Goal: Task Accomplishment & Management: Use online tool/utility

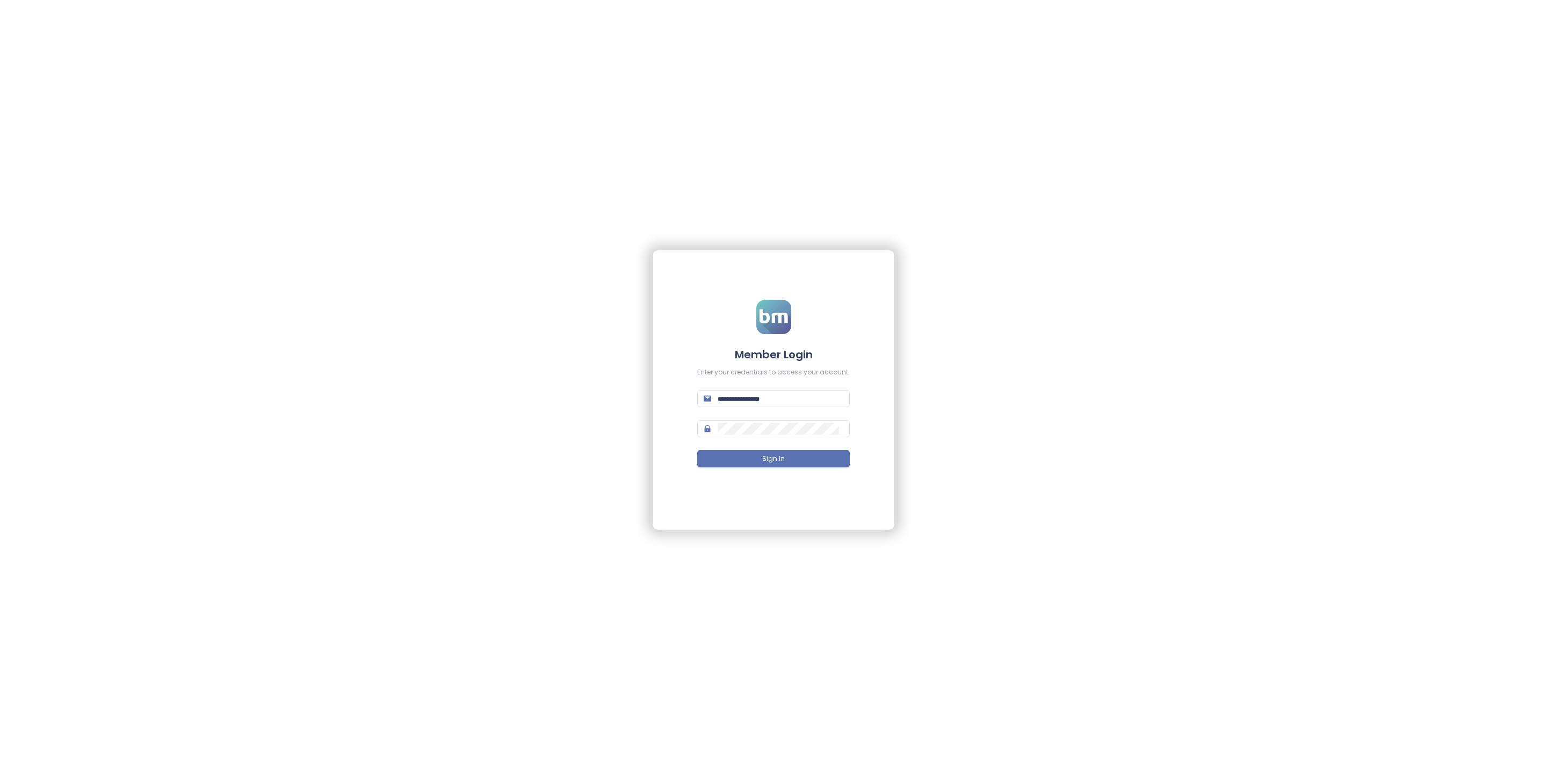
click at [728, 409] on form "Member Login Enter your credentials to access your account. Sign In" at bounding box center [773, 390] width 153 height 181
click at [728, 403] on input "text" at bounding box center [781, 399] width 126 height 12
click at [726, 397] on input "text" at bounding box center [781, 399] width 126 height 12
type input "**********"
click at [776, 460] on span "Sign In" at bounding box center [773, 459] width 23 height 10
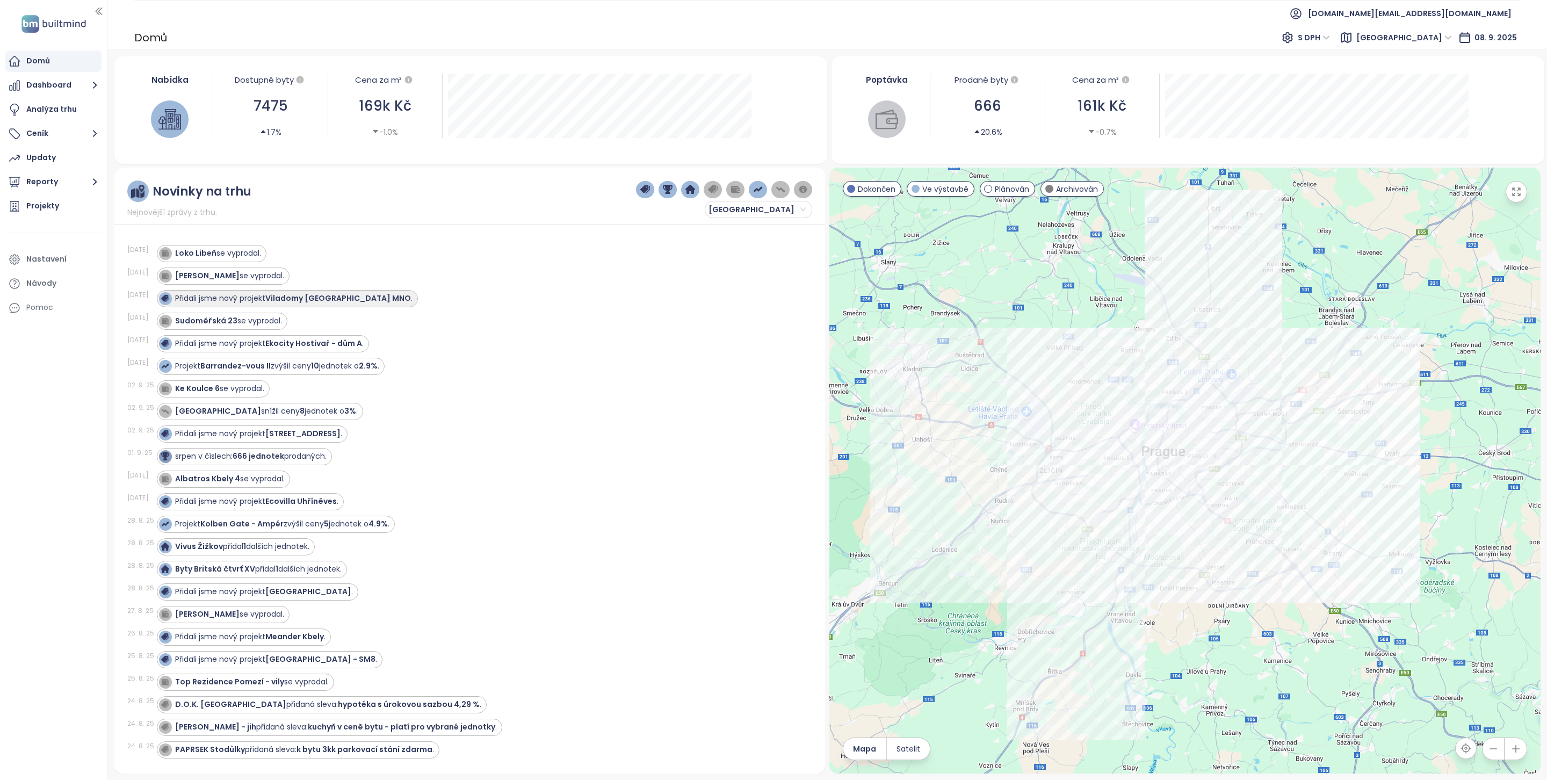
click at [316, 300] on strong "Viladomy [GEOGRAPHIC_DATA] MNO" at bounding box center [338, 298] width 146 height 11
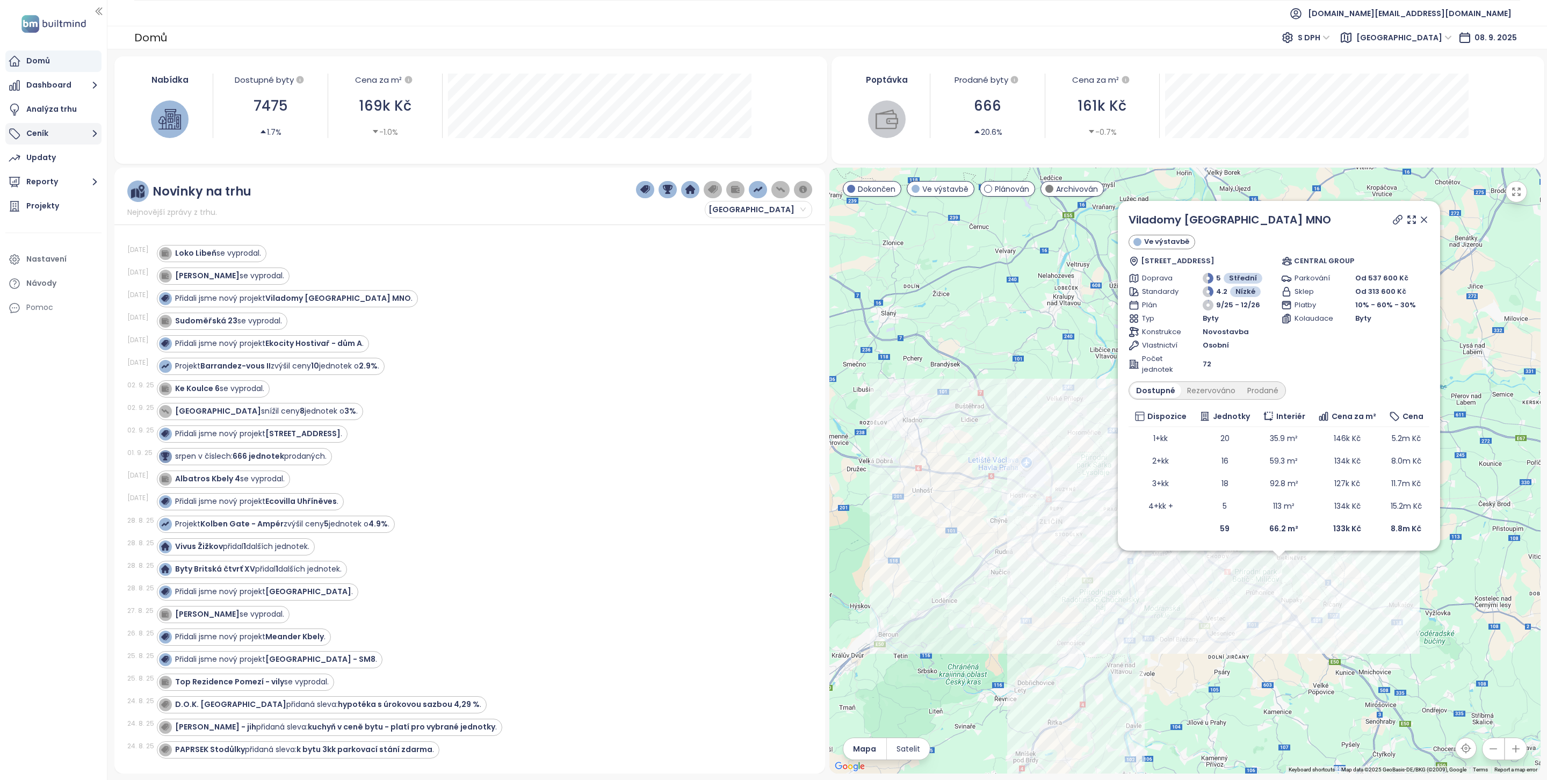
click at [81, 127] on button "Ceník" at bounding box center [53, 133] width 96 height 21
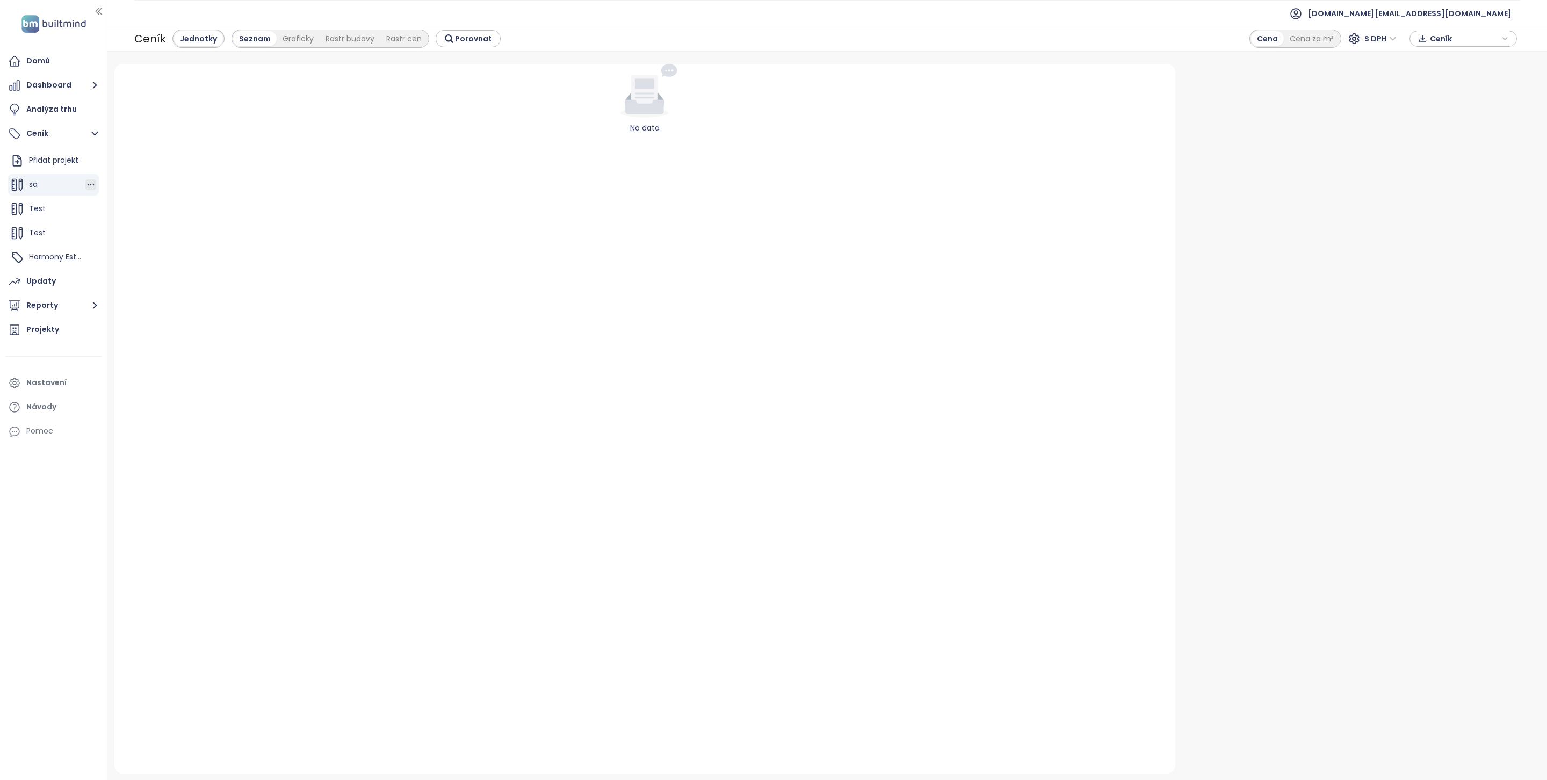
click at [92, 184] on icon "button" at bounding box center [90, 184] width 11 height 11
